Goal: Information Seeking & Learning: Find specific page/section

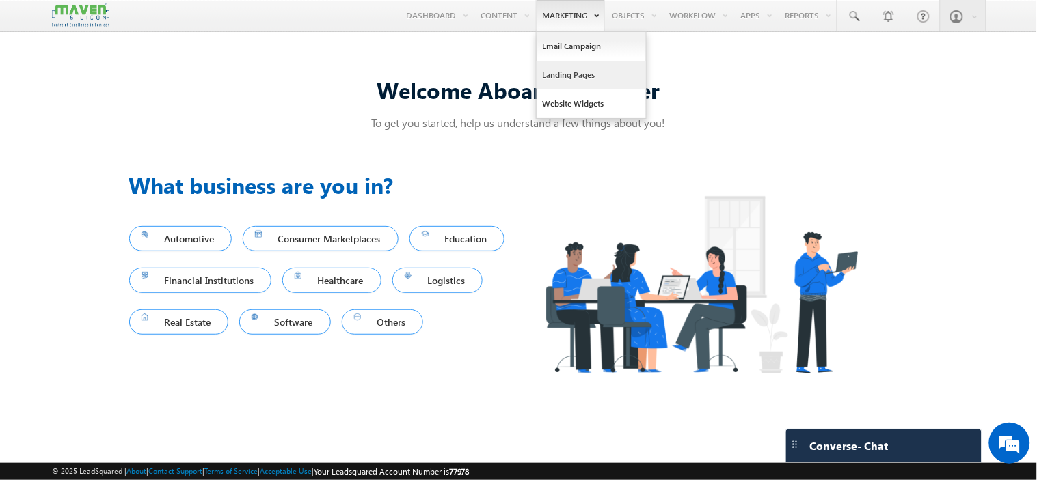
drag, startPoint x: 560, startPoint y: 66, endPoint x: 592, endPoint y: 75, distance: 32.7
click at [560, 66] on link "Landing Pages" at bounding box center [591, 75] width 109 height 29
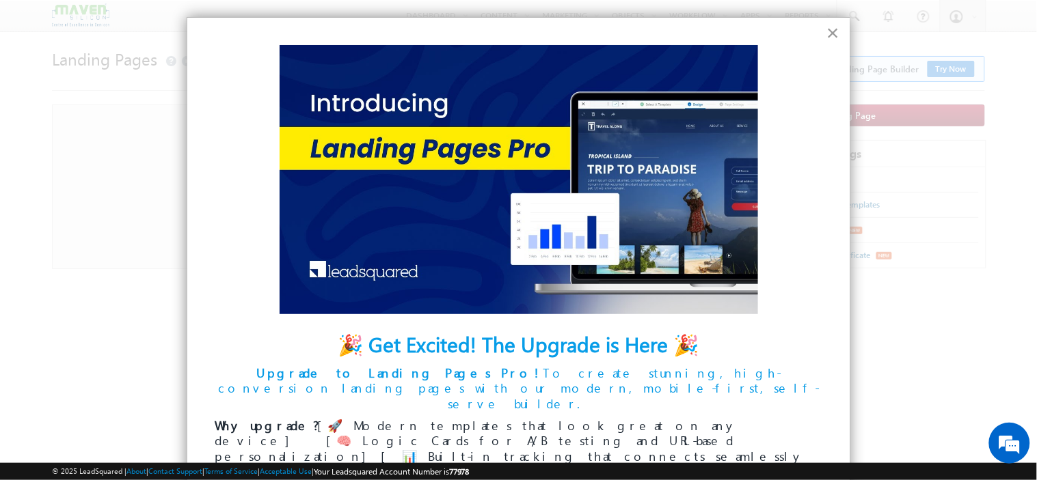
click at [826, 34] on button "×" at bounding box center [832, 33] width 13 height 22
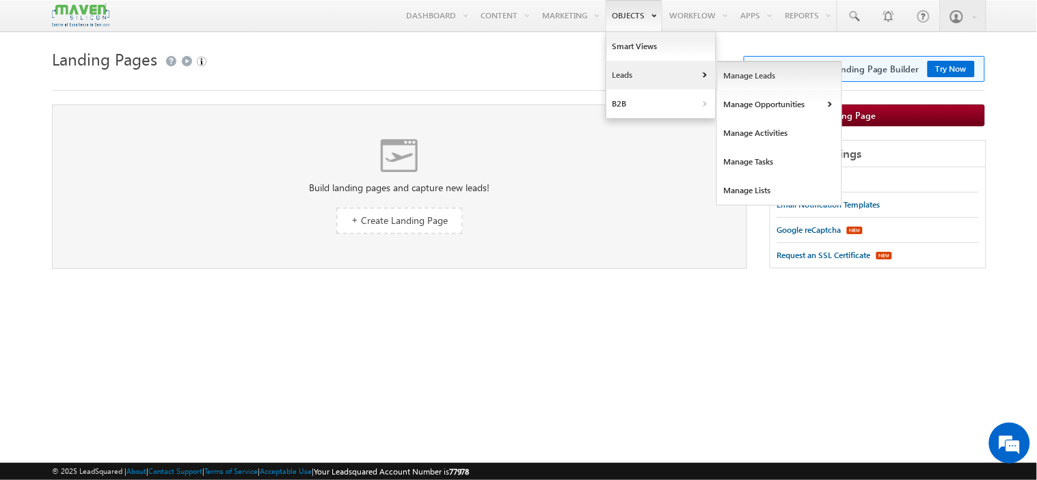
click at [749, 79] on link "Manage Leads" at bounding box center [779, 76] width 125 height 29
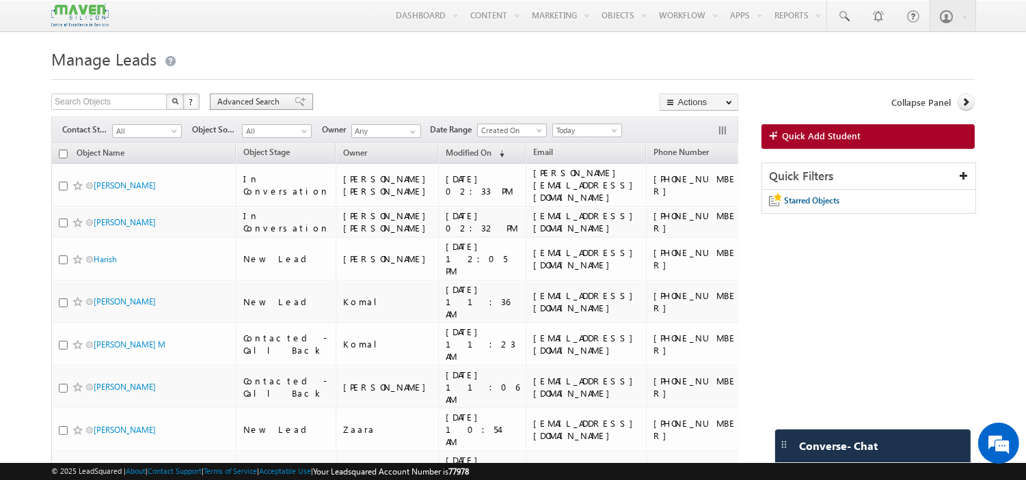
click at [256, 98] on span "Advanced Search" at bounding box center [250, 102] width 66 height 12
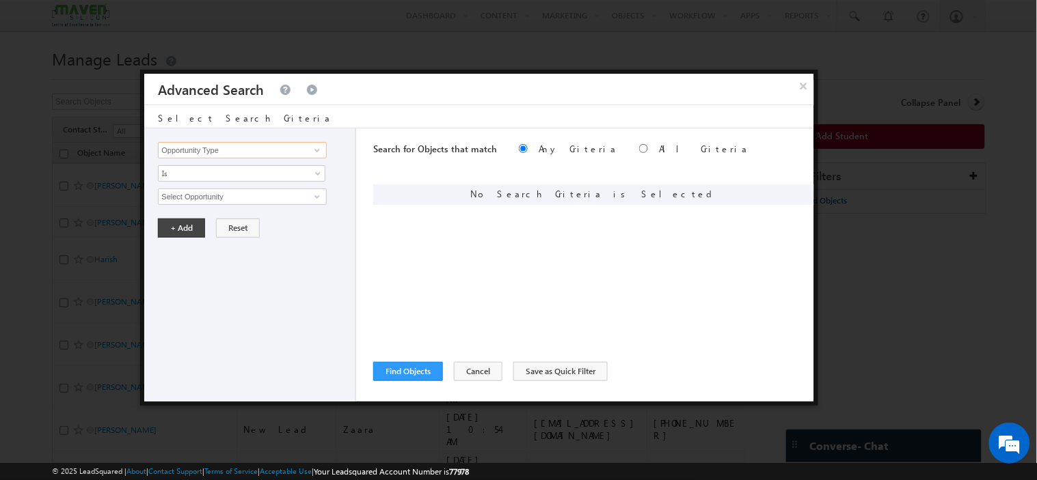
click at [256, 152] on input "Opportunity Type" at bounding box center [242, 150] width 168 height 16
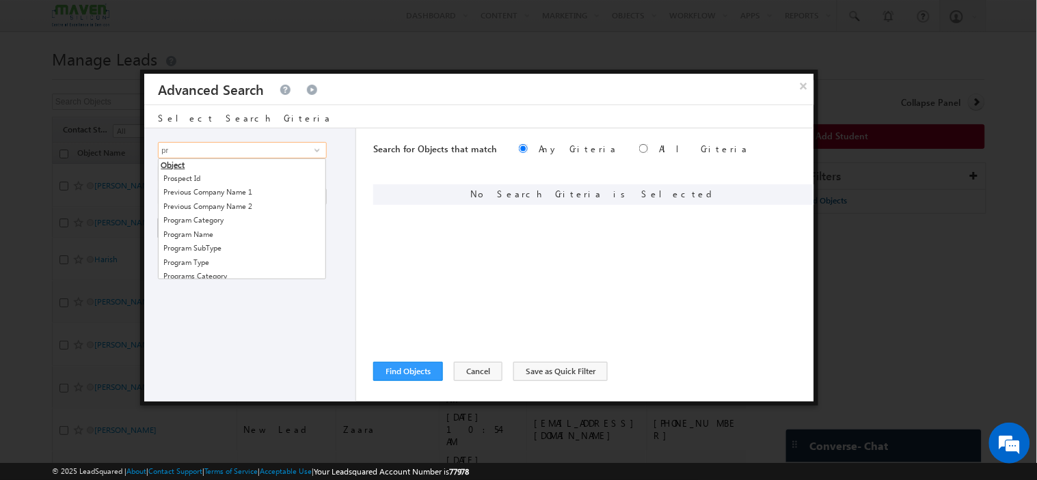
type input "p"
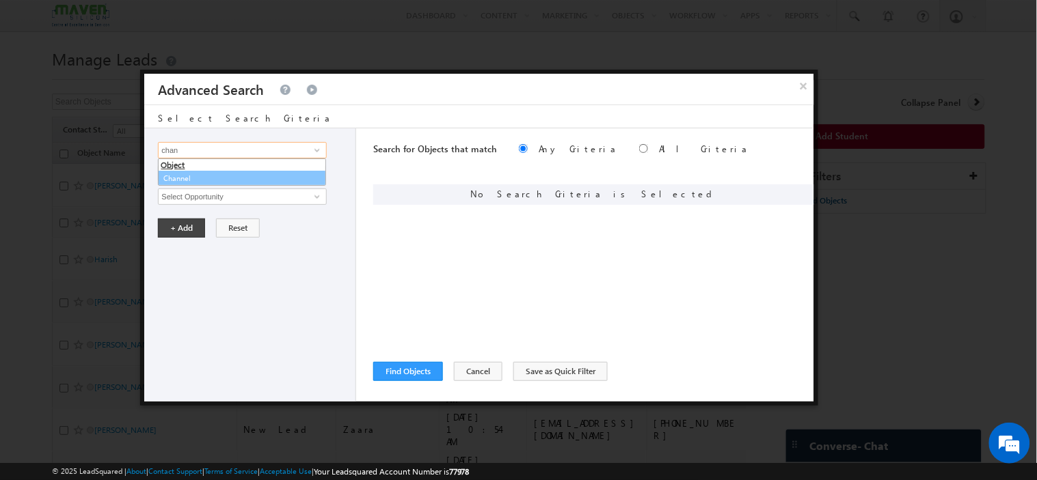
click at [180, 178] on link "Channel" at bounding box center [242, 179] width 168 height 16
type input "Channel"
click at [189, 191] on span "None Selected" at bounding box center [236, 196] width 155 height 15
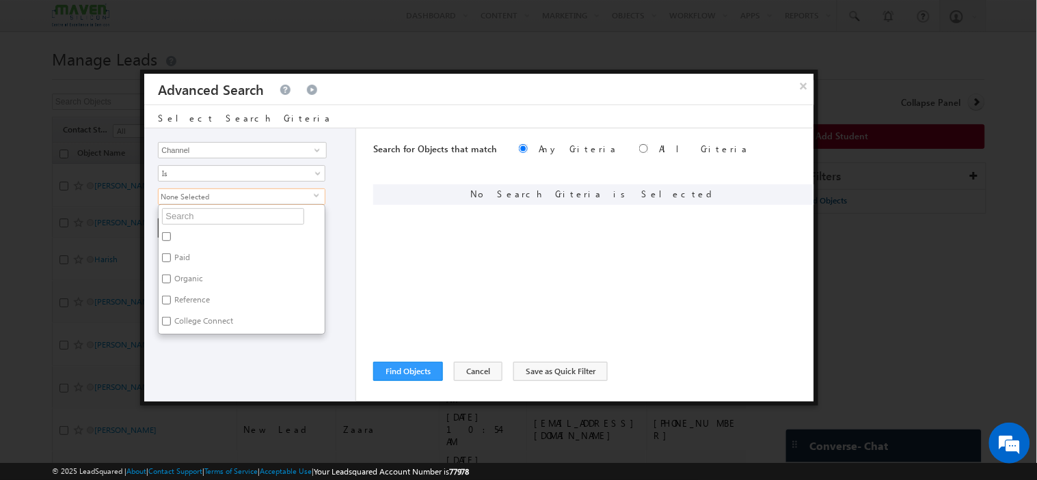
click at [187, 256] on label "Paid" at bounding box center [181, 259] width 45 height 21
click at [171, 256] on input "Paid" at bounding box center [166, 258] width 9 height 9
checkbox input "true"
click at [200, 356] on div "Opportunity Type Object Activity Task Sales Group Prospect Id Academic Remarks …" at bounding box center [250, 264] width 212 height 273
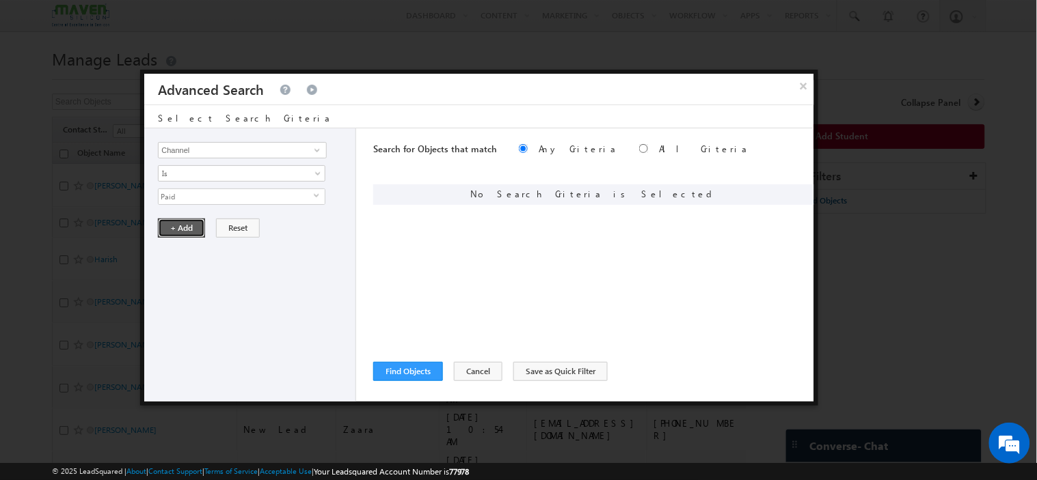
click at [186, 230] on button "+ Add" at bounding box center [181, 228] width 47 height 19
click at [206, 146] on input "Opportunity Type" at bounding box center [242, 150] width 168 height 16
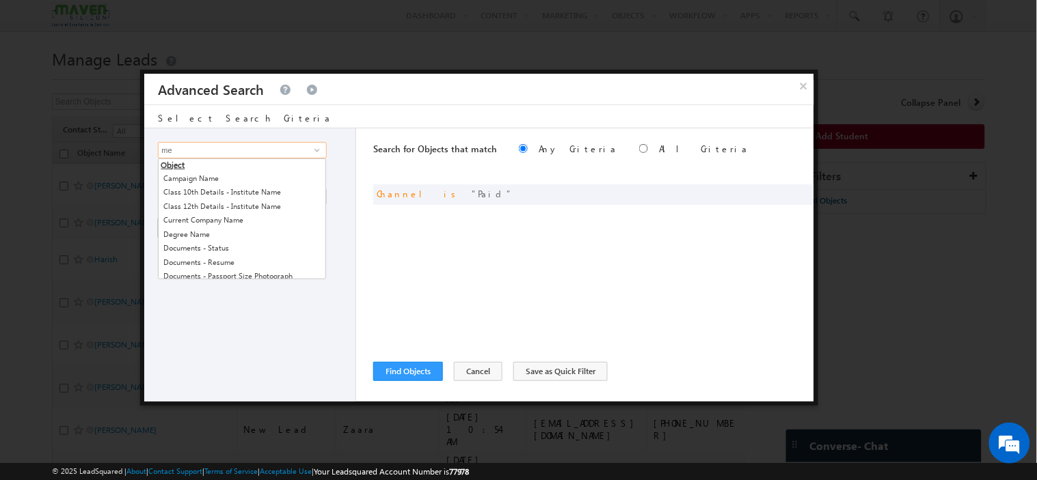
type input "m"
click at [228, 205] on link "Source Campaign" at bounding box center [242, 207] width 168 height 16
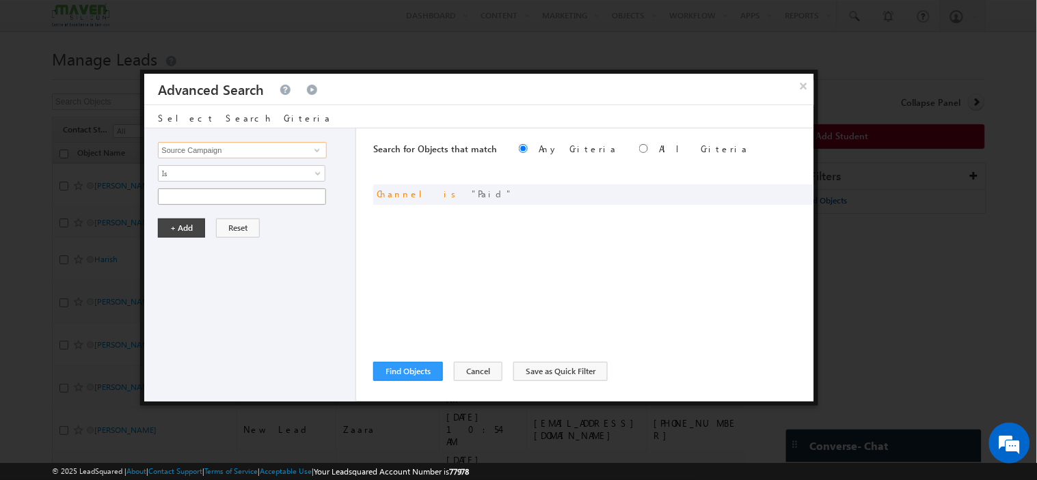
type input "Source Campaign"
click at [226, 195] on input "text" at bounding box center [242, 197] width 168 height 16
type input "Facebook"
click at [214, 165] on link "Is" at bounding box center [241, 173] width 167 height 16
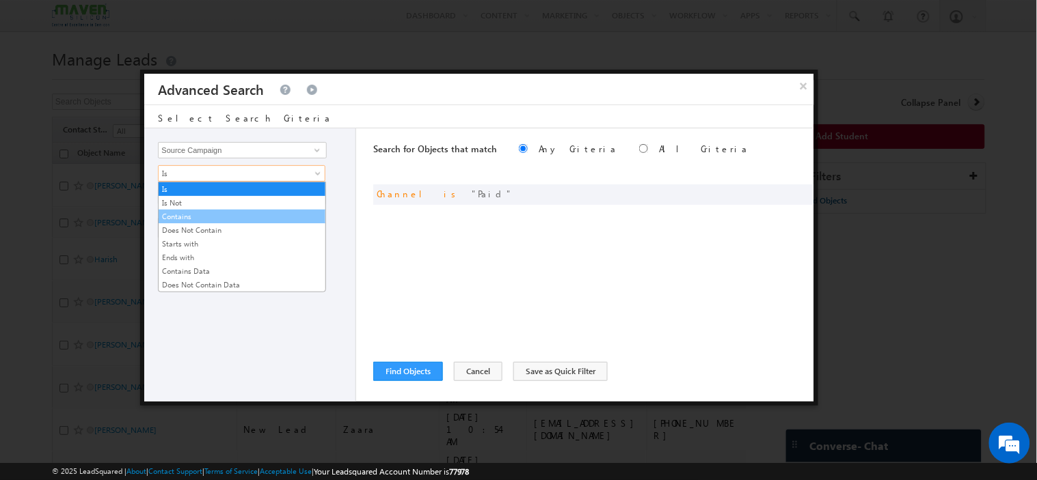
click at [195, 214] on link "Contains" at bounding box center [242, 217] width 167 height 12
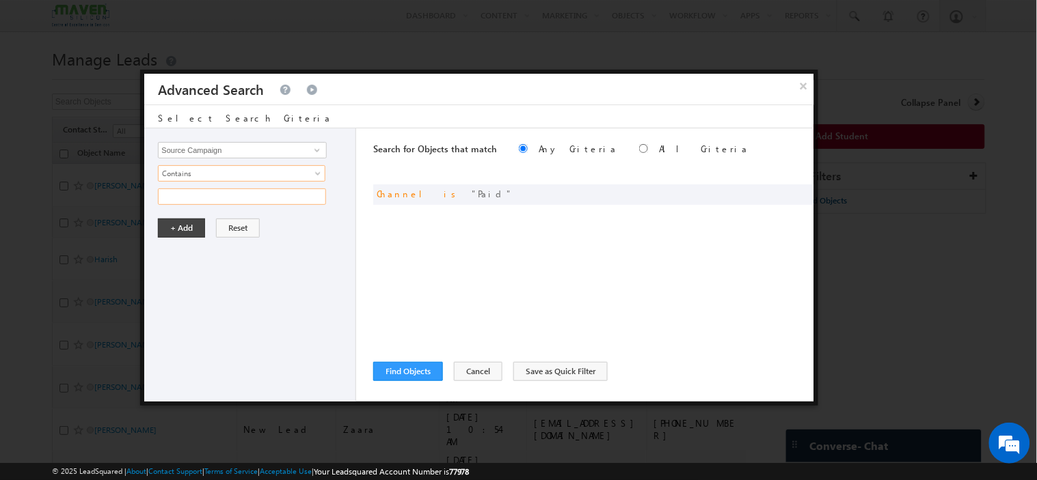
click at [192, 189] on input "text" at bounding box center [242, 197] width 168 height 16
type input "Facebook"
click at [186, 230] on button "+ Add" at bounding box center [181, 228] width 47 height 19
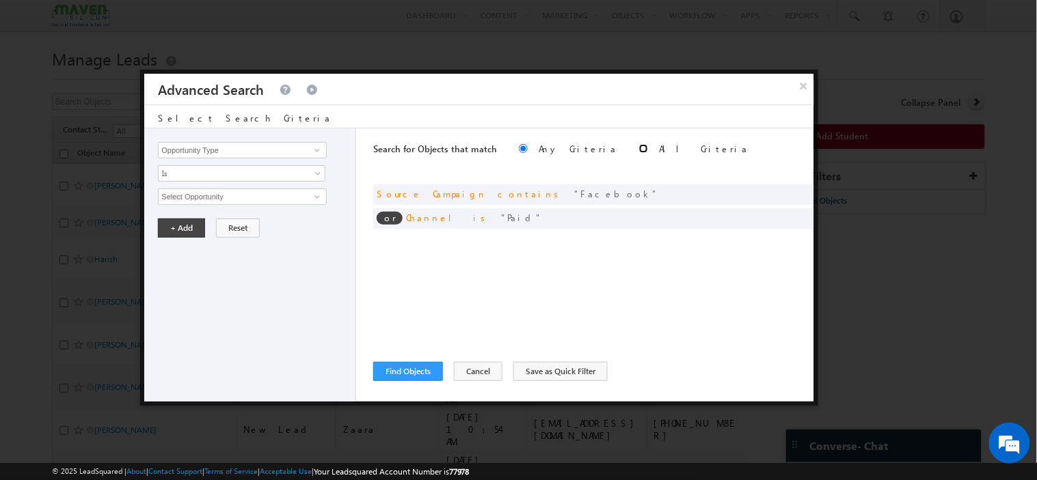
click at [639, 148] on input "radio" at bounding box center [643, 148] width 9 height 9
radio input "true"
click at [399, 375] on button "Find Objects" at bounding box center [408, 371] width 70 height 19
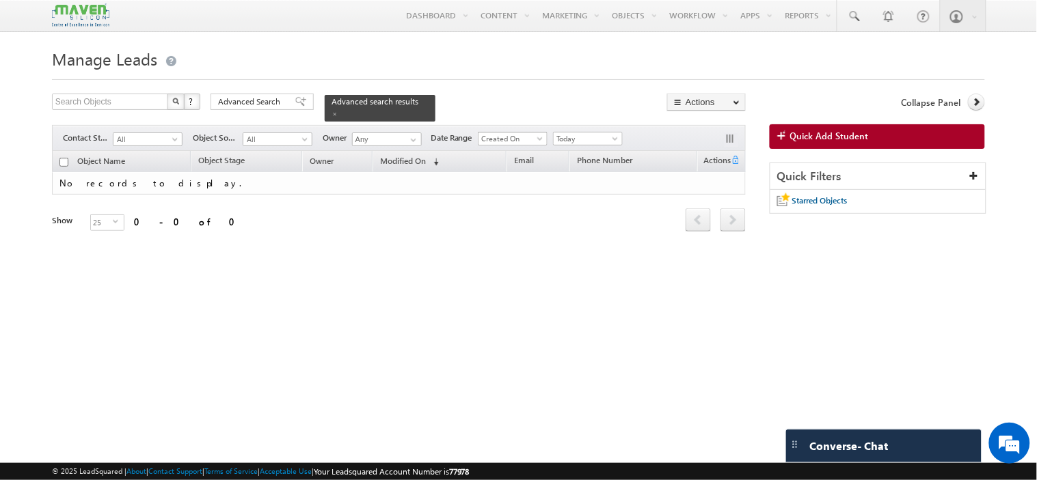
click at [511, 133] on span "Created On" at bounding box center [510, 139] width 65 height 12
click at [581, 133] on span "Today" at bounding box center [586, 139] width 65 height 12
click at [575, 146] on link "All Time" at bounding box center [590, 147] width 69 height 12
click at [258, 100] on span "Advanced Search" at bounding box center [251, 102] width 66 height 12
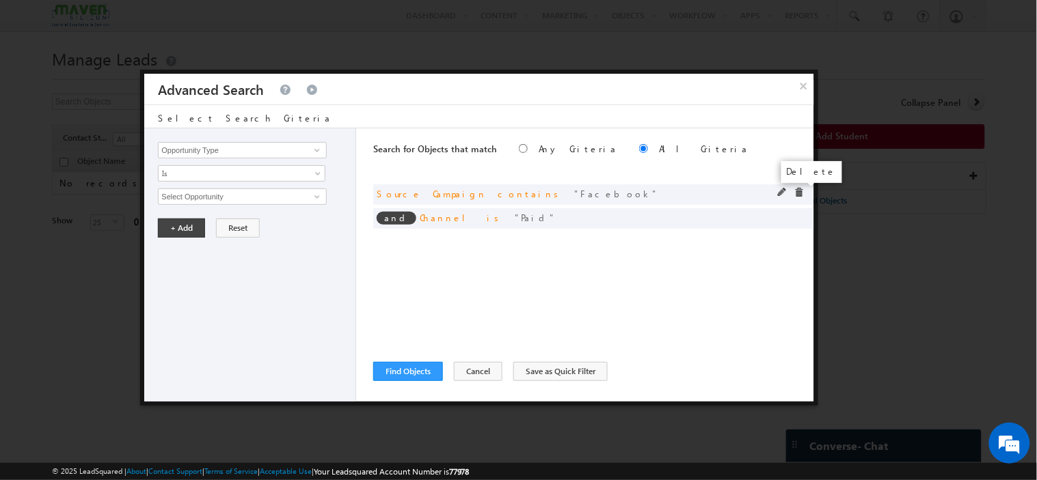
click at [801, 192] on span at bounding box center [799, 193] width 10 height 10
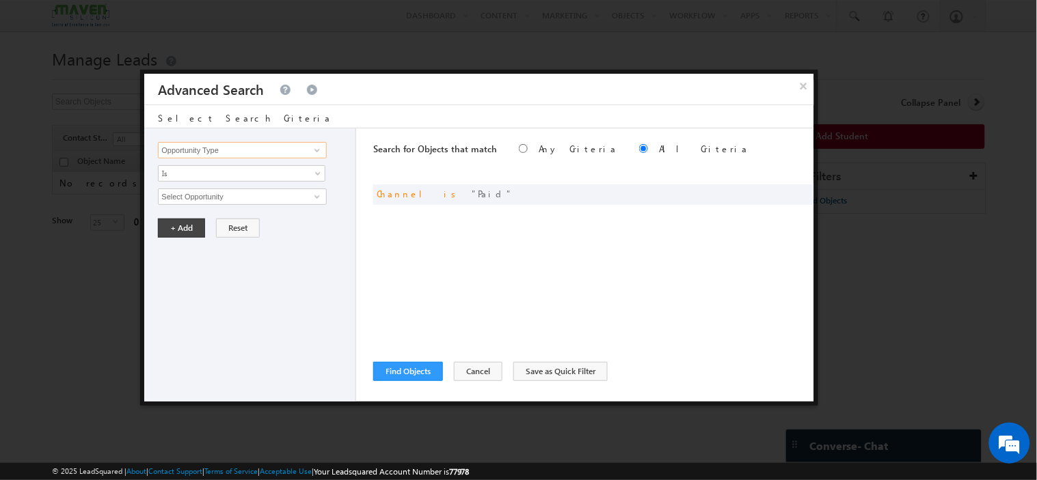
click at [227, 157] on input "Opportunity Type" at bounding box center [242, 150] width 168 height 16
paste input "leadsourc"
type input "l"
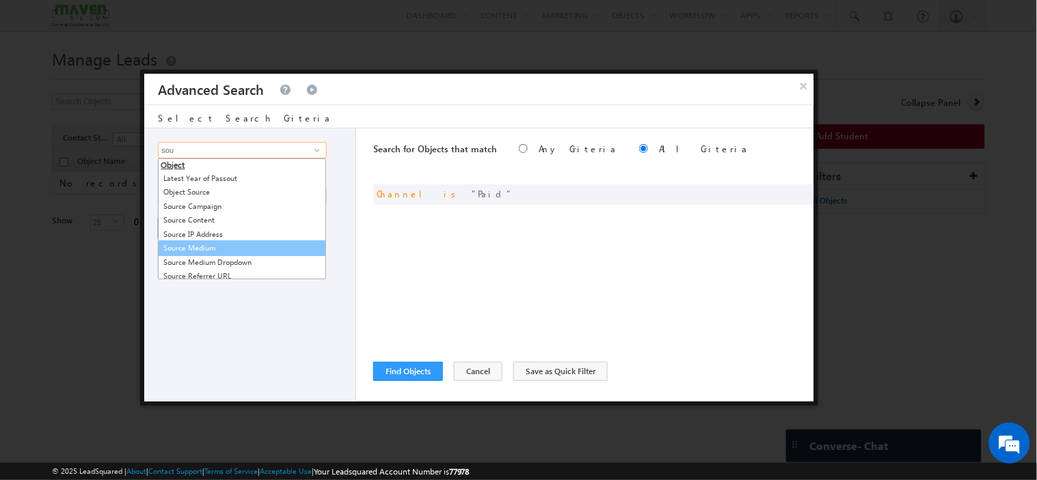
click at [234, 249] on link "Source Medium" at bounding box center [242, 249] width 168 height 16
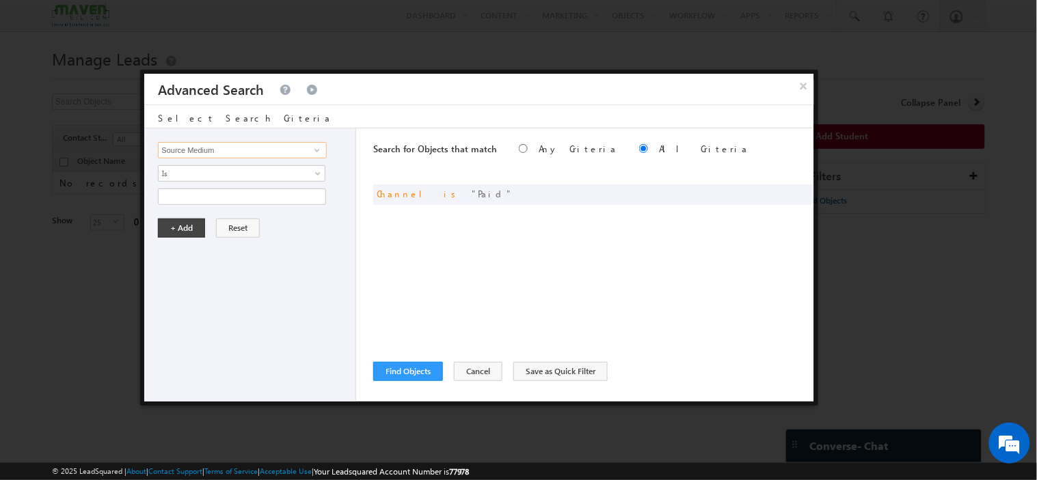
type input "Source Medium"
click at [213, 169] on span "Is" at bounding box center [233, 173] width 148 height 12
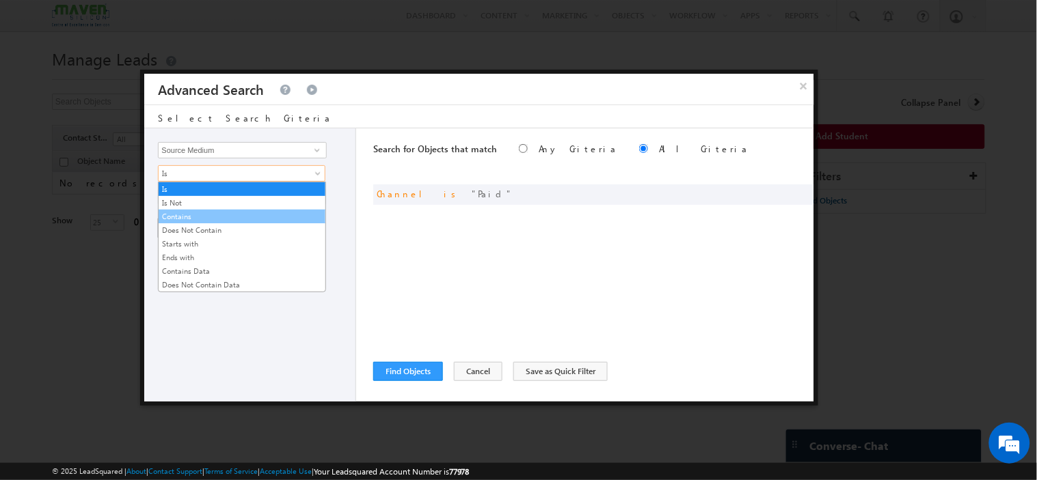
click at [201, 213] on link "Contains" at bounding box center [242, 217] width 167 height 12
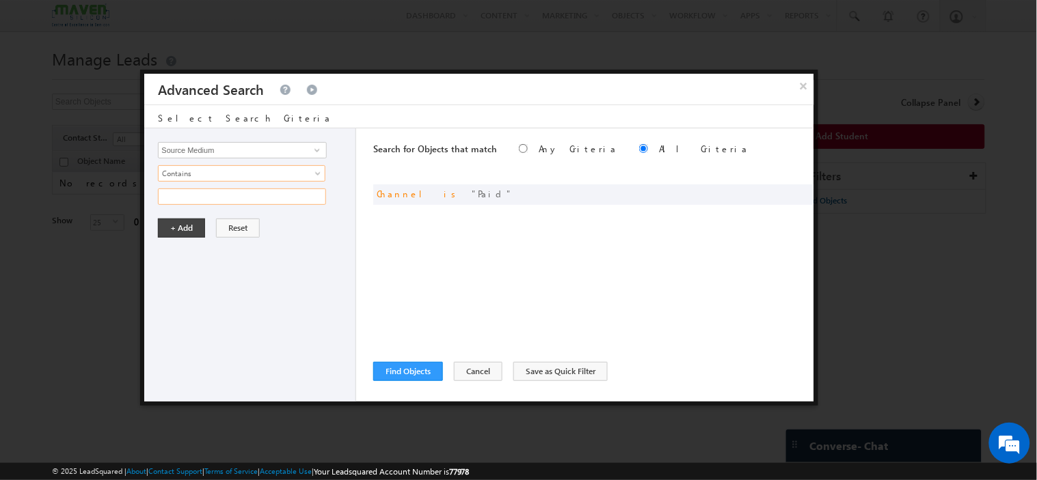
click at [204, 195] on input "text" at bounding box center [242, 197] width 168 height 16
paste input "Instagram"
type input "Instagram"
click at [178, 228] on button "+ Add" at bounding box center [181, 228] width 47 height 19
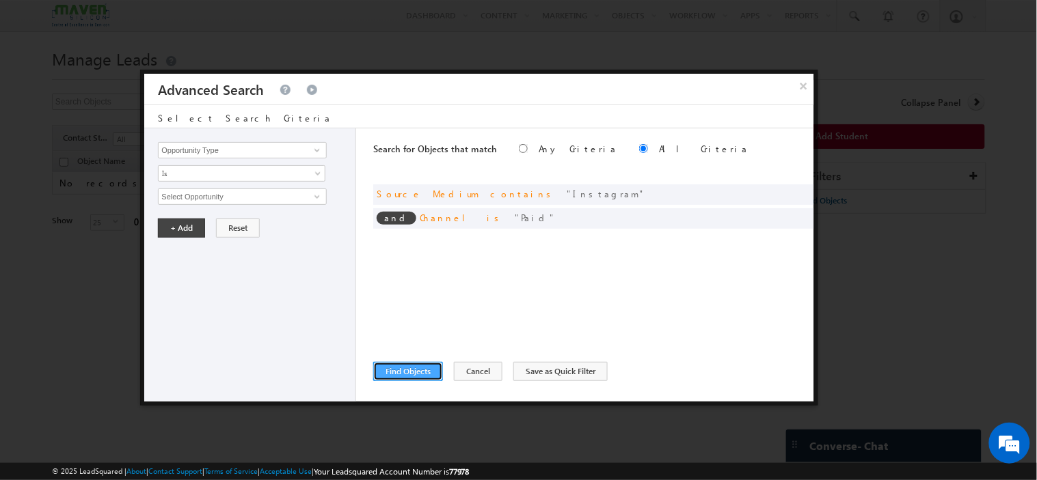
click at [421, 365] on button "Find Objects" at bounding box center [408, 371] width 70 height 19
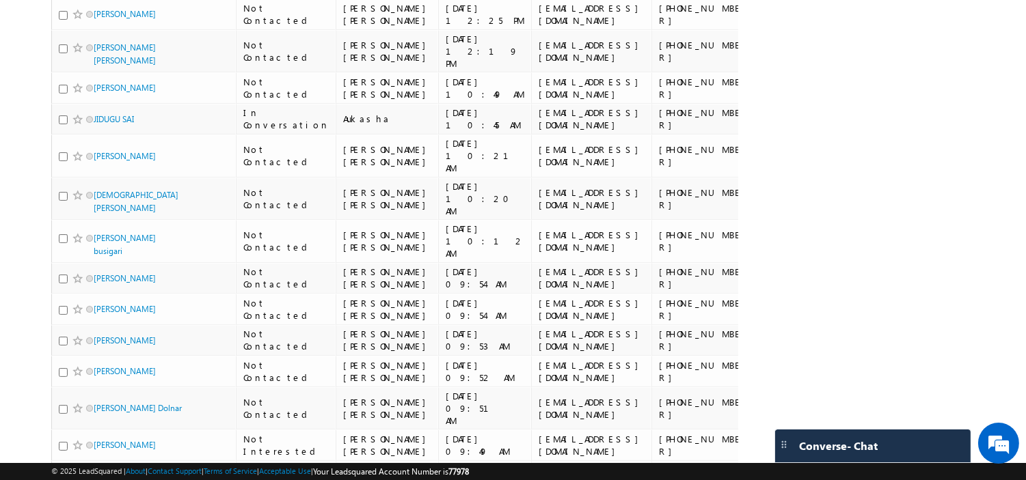
scroll to position [809, 0]
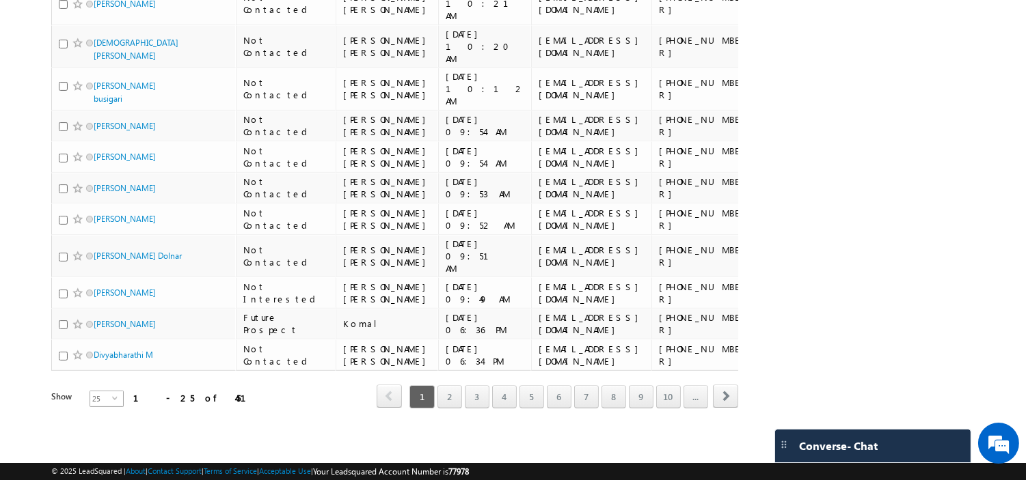
click at [101, 392] on span "25" at bounding box center [101, 399] width 22 height 15
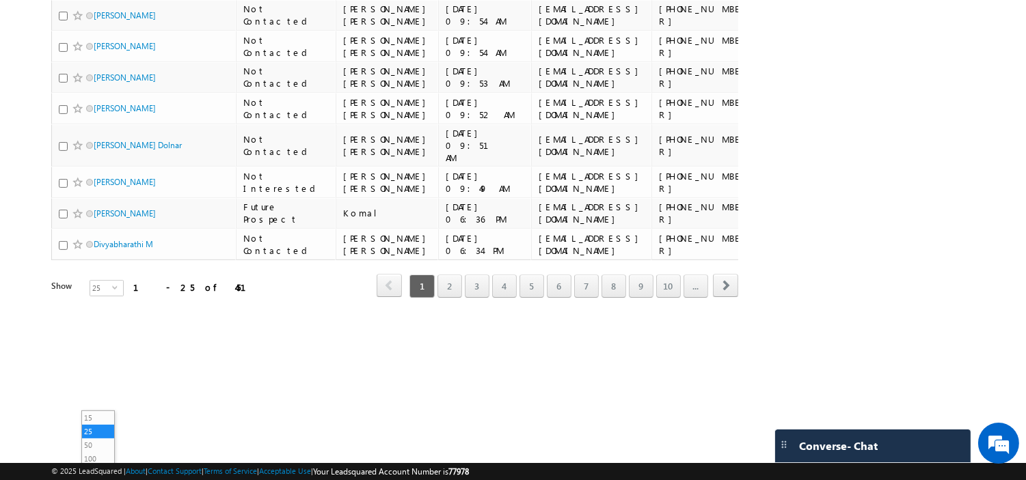
click at [92, 466] on li "200" at bounding box center [98, 473] width 33 height 14
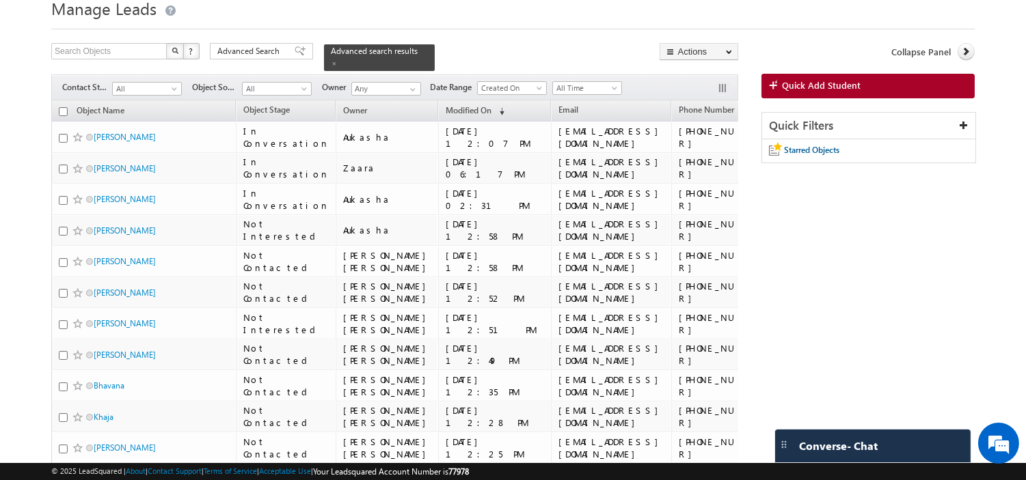
scroll to position [0, 0]
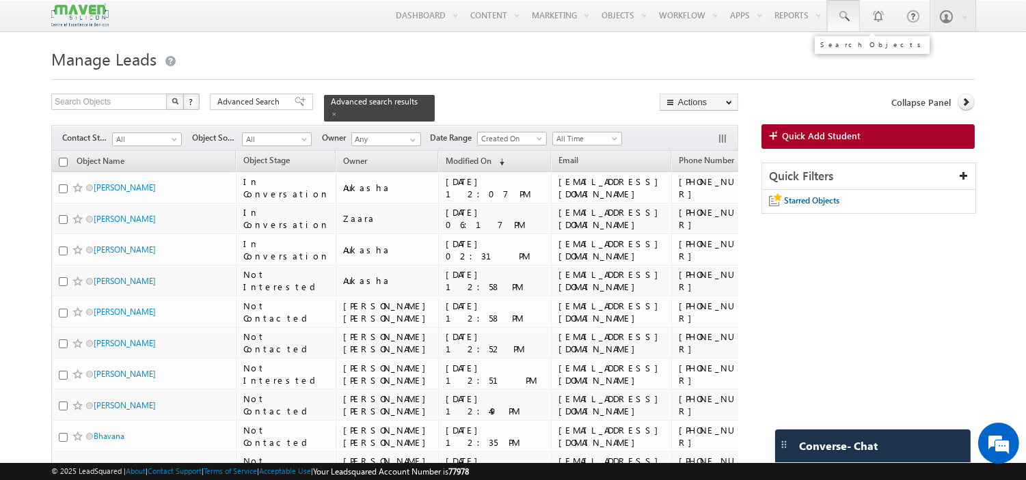
click at [841, 11] on span at bounding box center [844, 17] width 14 height 14
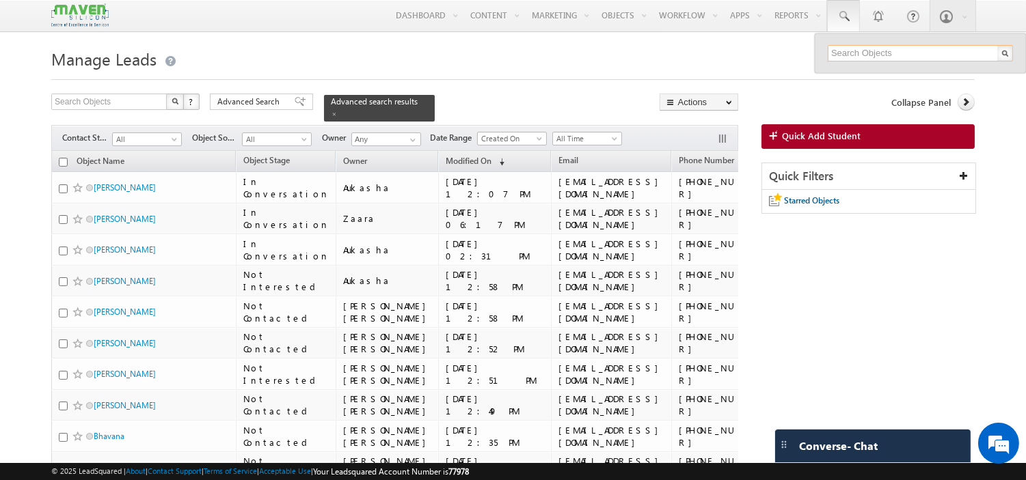
paste input "[EMAIL_ADDRESS][DOMAIN_NAME]"
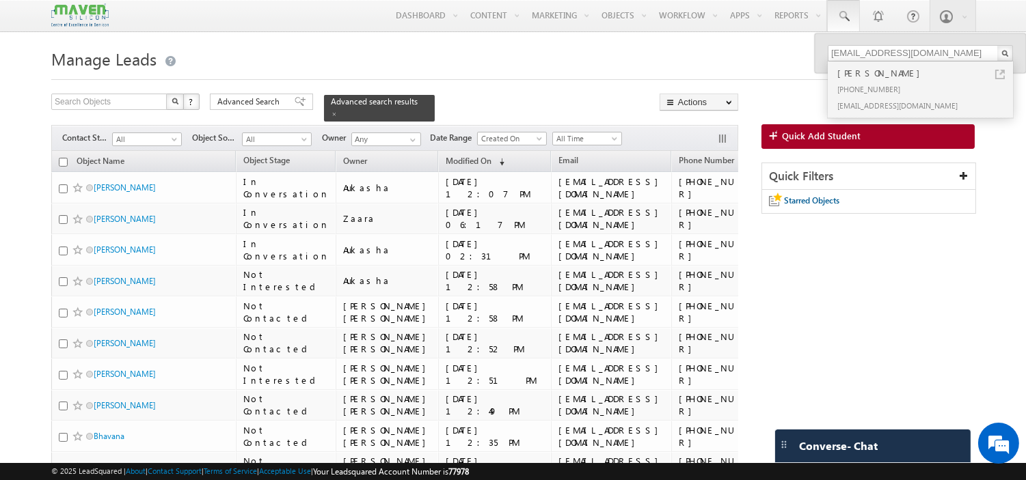
drag, startPoint x: 856, startPoint y: 94, endPoint x: 904, endPoint y: 246, distance: 160.0
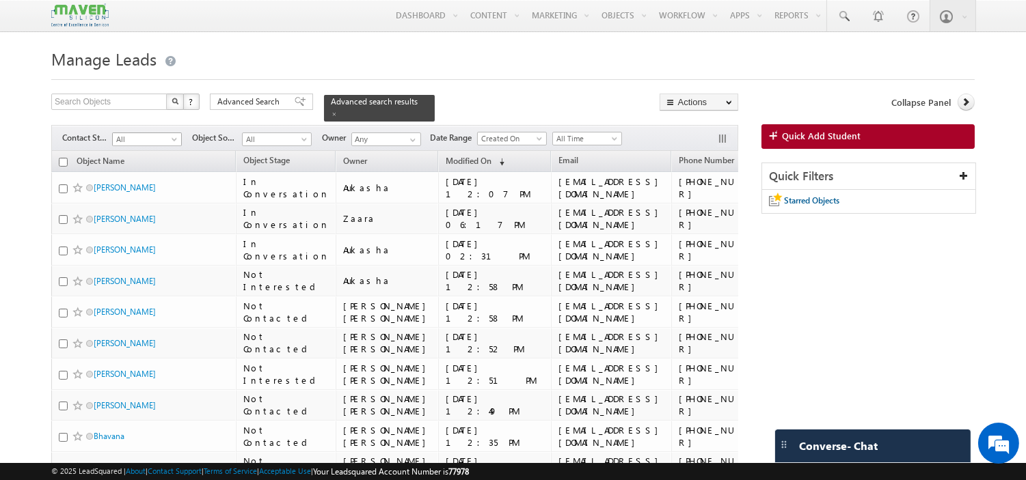
click at [148, 133] on span "All" at bounding box center [145, 139] width 65 height 12
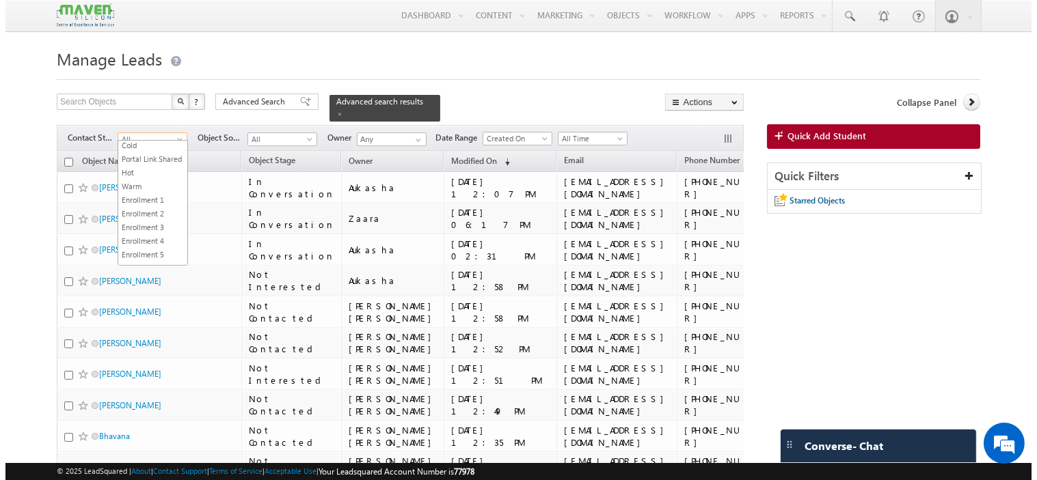
scroll to position [338, 0]
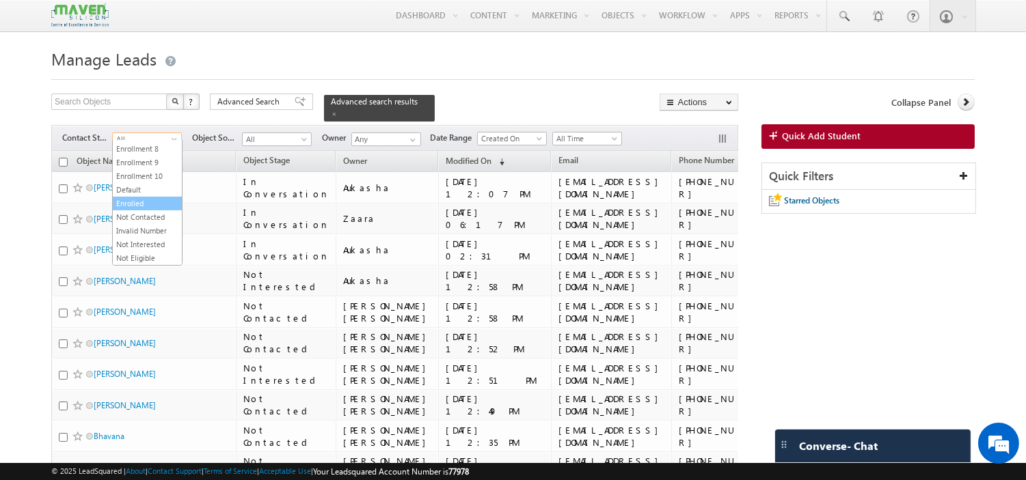
click at [137, 198] on link "Enrolled" at bounding box center [147, 204] width 69 height 12
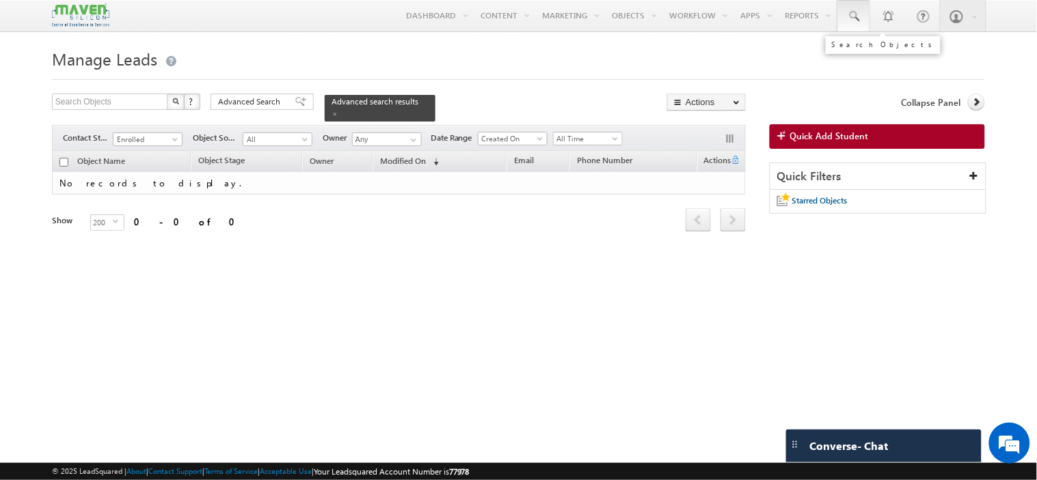
click at [859, 12] on span at bounding box center [854, 17] width 14 height 14
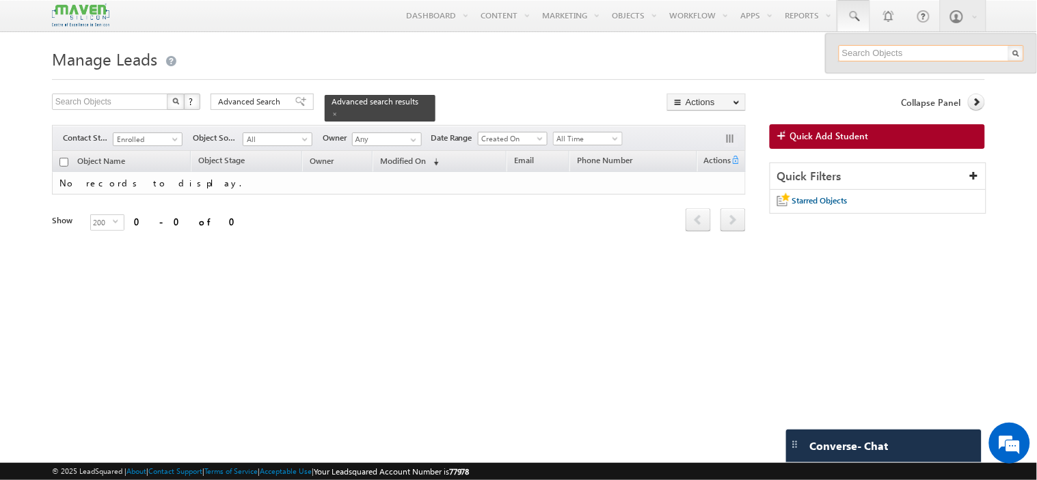
paste input "[EMAIL_ADDRESS][DOMAIN_NAME]"
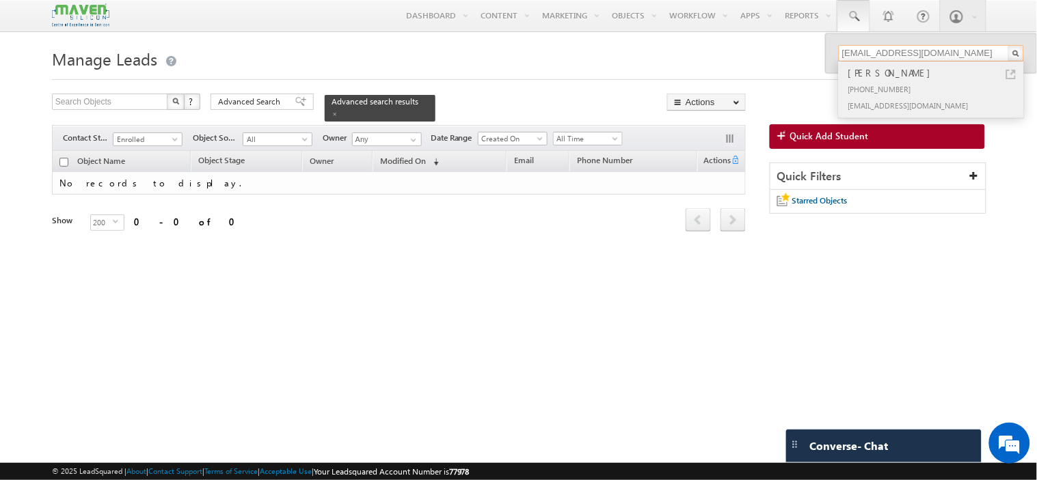
type input "[EMAIL_ADDRESS][DOMAIN_NAME]"
click at [882, 87] on div "[PHONE_NUMBER]" at bounding box center [936, 89] width 183 height 16
